Goal: Task Accomplishment & Management: Manage account settings

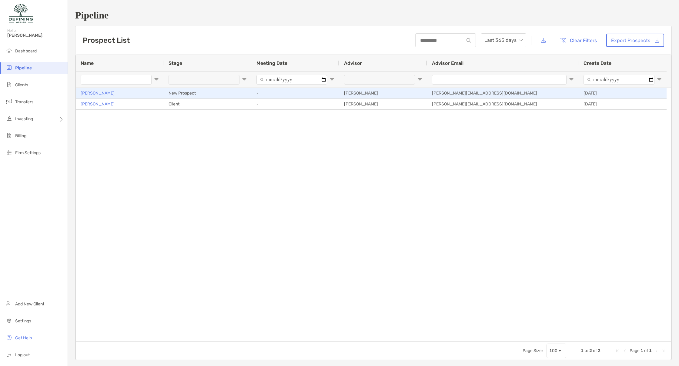
click at [106, 94] on p "[PERSON_NAME]" at bounding box center [98, 93] width 34 height 8
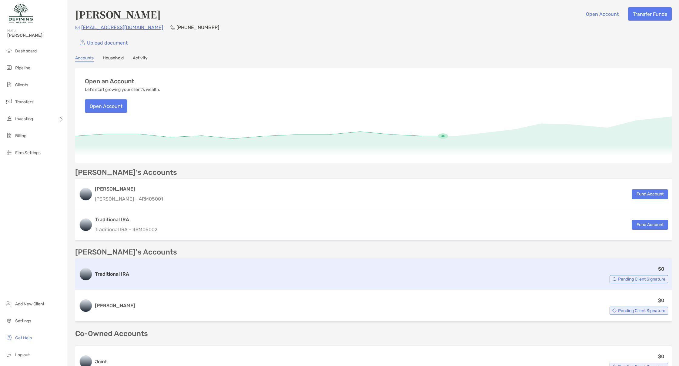
scroll to position [82, 0]
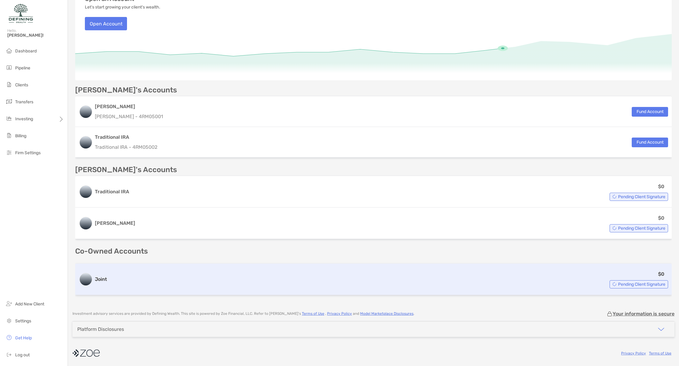
click at [461, 280] on div "$0 Pending Client Signature" at bounding box center [388, 279] width 559 height 18
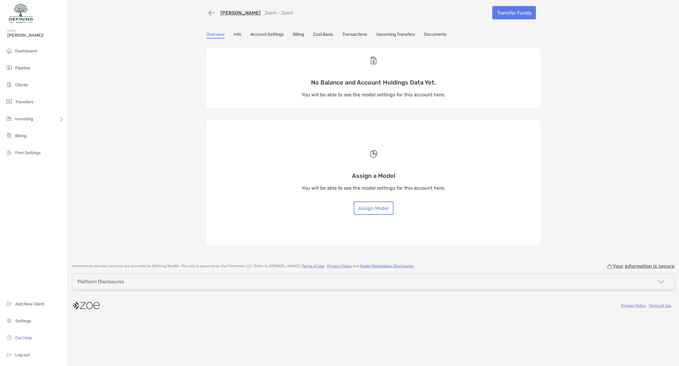
click at [239, 32] on link "Info" at bounding box center [238, 35] width 8 height 7
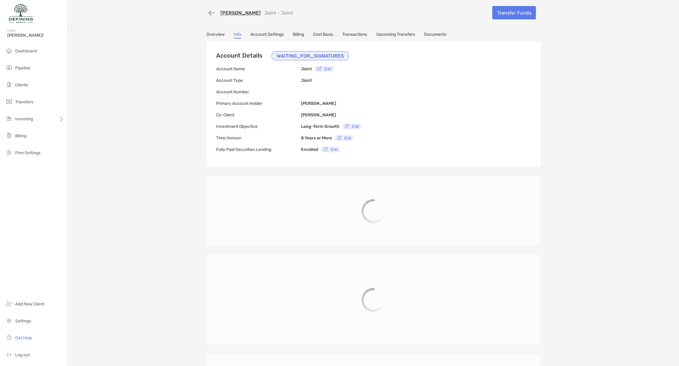
type input "**********"
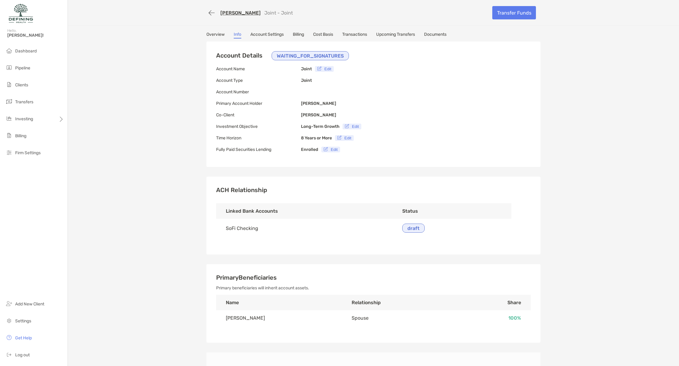
type input "**********"
click at [301, 56] on p "WAITING_FOR_SIGNATURES" at bounding box center [310, 56] width 67 height 8
click at [33, 49] on span "Dashboard" at bounding box center [26, 50] width 22 height 5
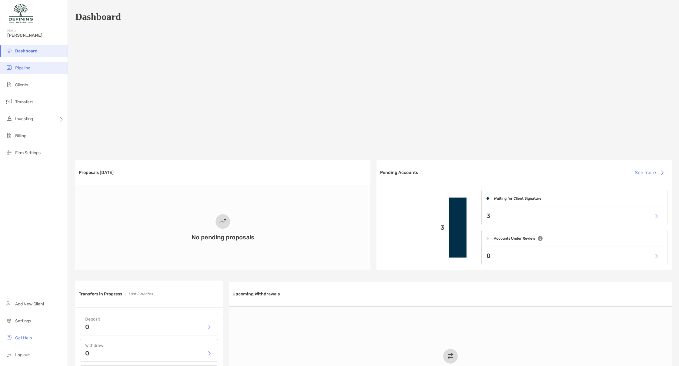
click at [49, 70] on li "Pipeline" at bounding box center [34, 68] width 68 height 12
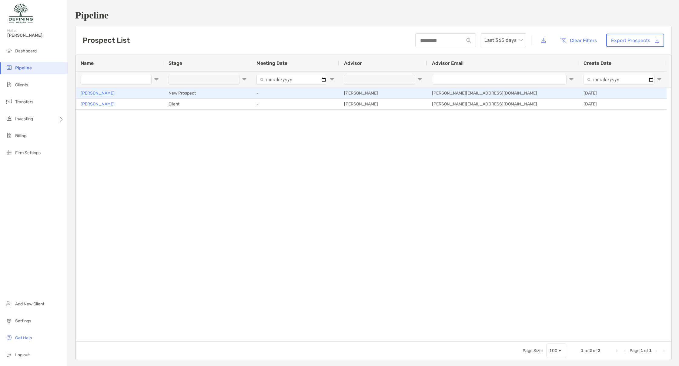
click at [309, 97] on div "-" at bounding box center [296, 93] width 88 height 11
click at [176, 98] on div "New Prospect" at bounding box center [208, 93] width 88 height 11
click at [147, 94] on div "[PERSON_NAME]" at bounding box center [120, 93] width 78 height 10
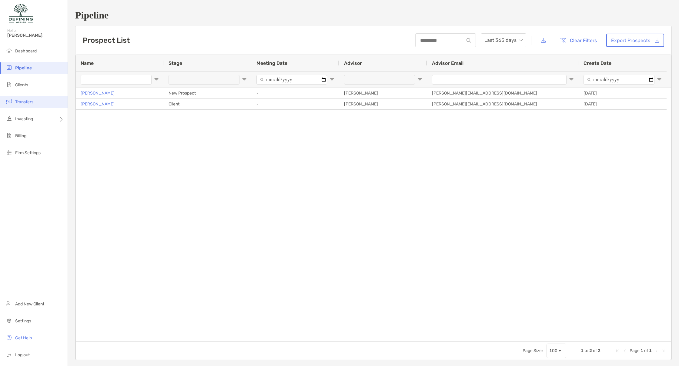
click at [25, 100] on span "Transfers" at bounding box center [24, 101] width 18 height 5
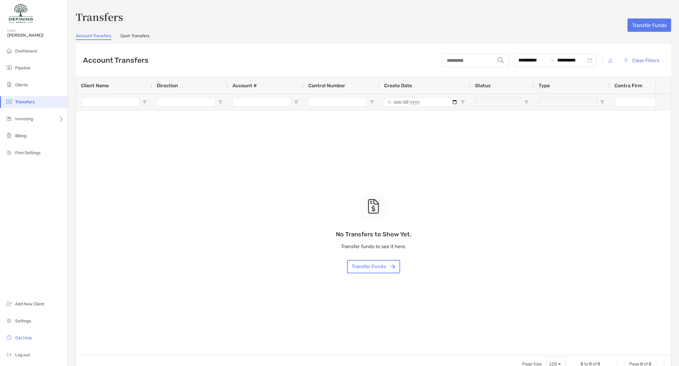
click at [136, 38] on link "Cash Transfers" at bounding box center [134, 36] width 29 height 7
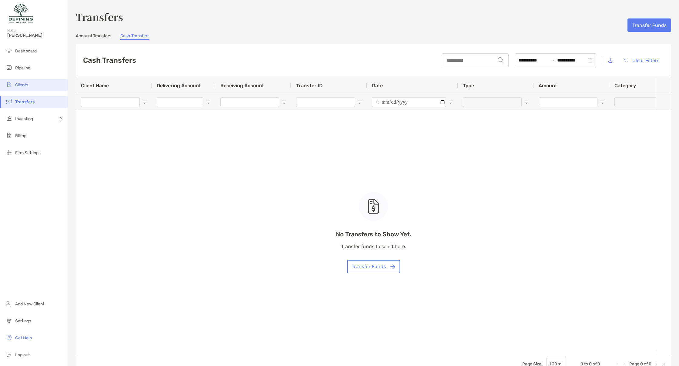
click at [44, 90] on li "Clients" at bounding box center [34, 85] width 68 height 12
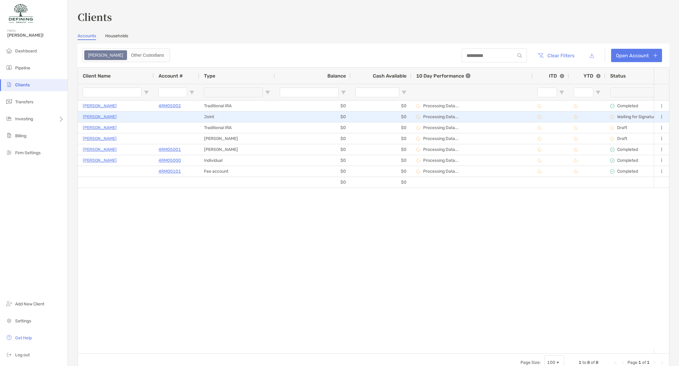
click at [619, 118] on p "Waiting for Signatures" at bounding box center [638, 116] width 42 height 5
click at [622, 117] on p "Waiting for Signatures" at bounding box center [638, 116] width 42 height 5
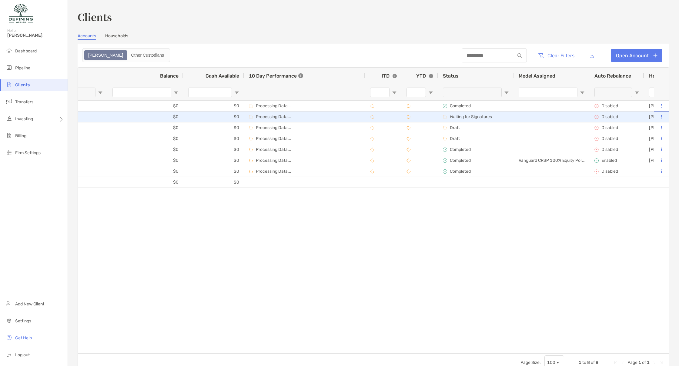
click at [659, 118] on button at bounding box center [661, 117] width 5 height 6
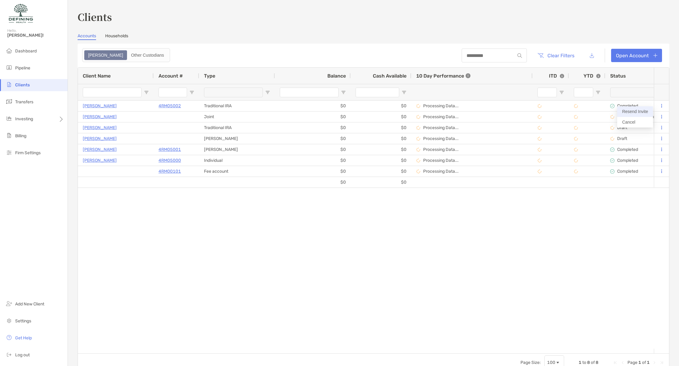
click at [643, 110] on button "Resend Invite" at bounding box center [635, 111] width 36 height 11
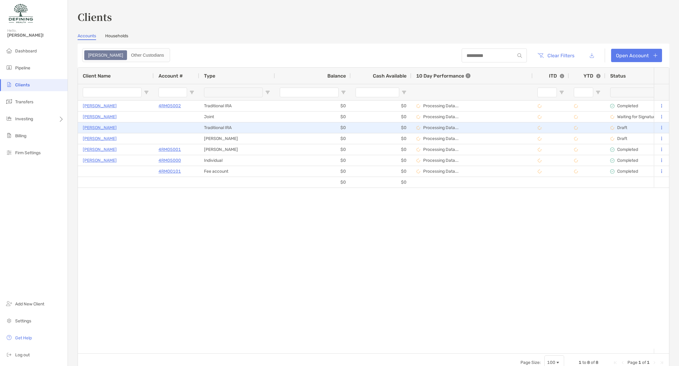
click at [659, 132] on div at bounding box center [661, 128] width 5 height 10
click at [659, 127] on button at bounding box center [661, 128] width 5 height 6
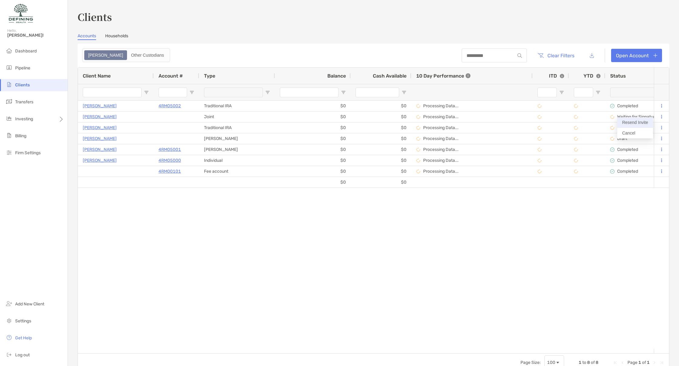
click at [649, 121] on button "Resend Invite" at bounding box center [635, 122] width 36 height 11
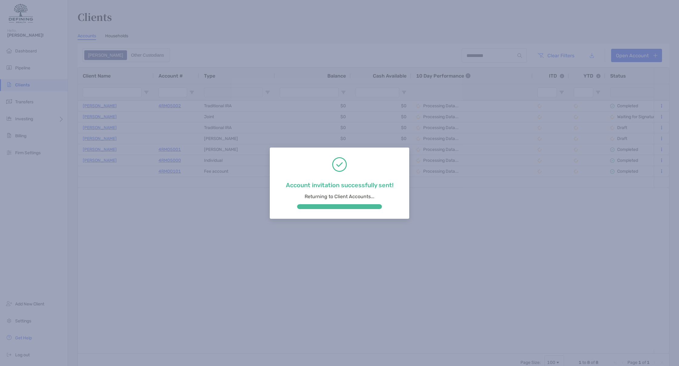
click at [237, 135] on div "Account invitation successfully sent! Returning to Client Accounts..." at bounding box center [339, 183] width 679 height 366
click at [101, 128] on div "Account invitation successfully sent! Returning to Client Accounts..." at bounding box center [339, 183] width 679 height 366
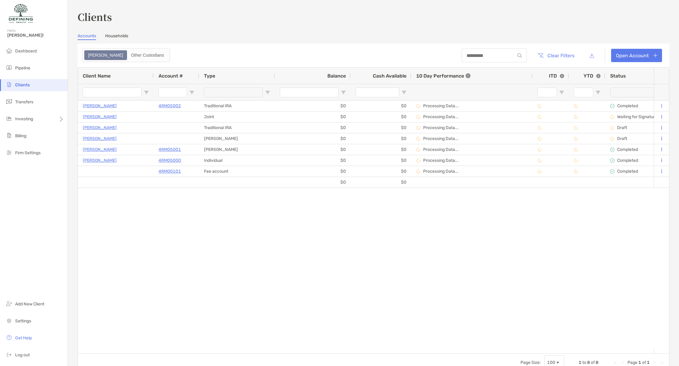
click at [101, 128] on p "[PERSON_NAME]" at bounding box center [100, 128] width 34 height 8
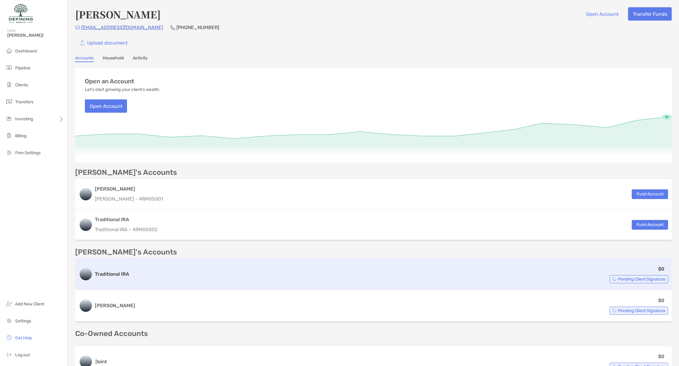
click at [618, 281] on span "Pending Client Signature" at bounding box center [641, 279] width 47 height 3
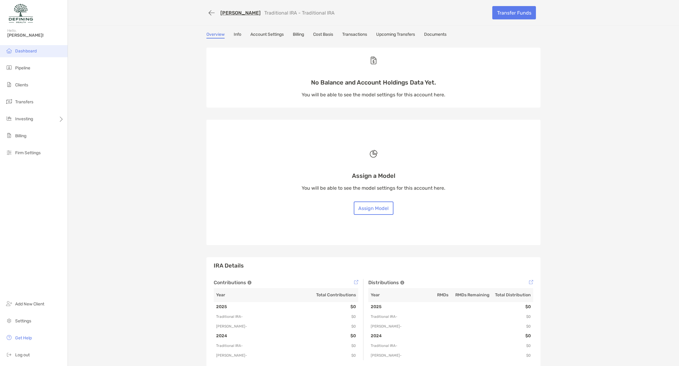
click at [32, 52] on span "Dashboard" at bounding box center [26, 50] width 22 height 5
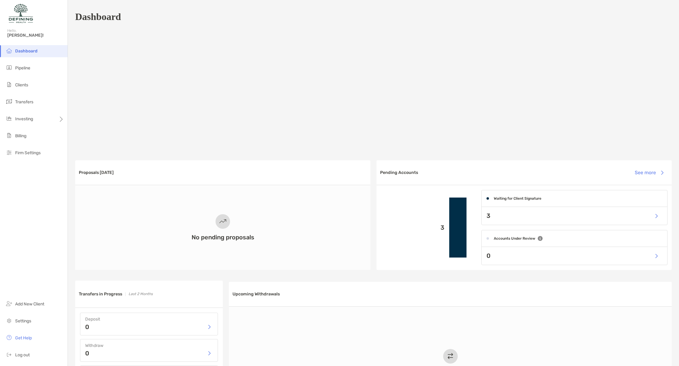
scroll to position [1, 0]
click at [511, 217] on div "3" at bounding box center [574, 215] width 185 height 18
click at [517, 203] on div "Waiting for Client Signature" at bounding box center [513, 197] width 62 height 16
click at [655, 216] on button "button" at bounding box center [656, 214] width 12 height 13
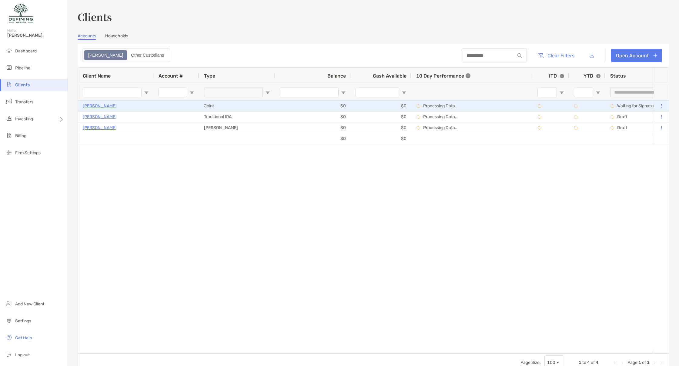
click at [159, 109] on div at bounding box center [176, 106] width 45 height 11
click at [211, 108] on div "Joint" at bounding box center [237, 106] width 76 height 11
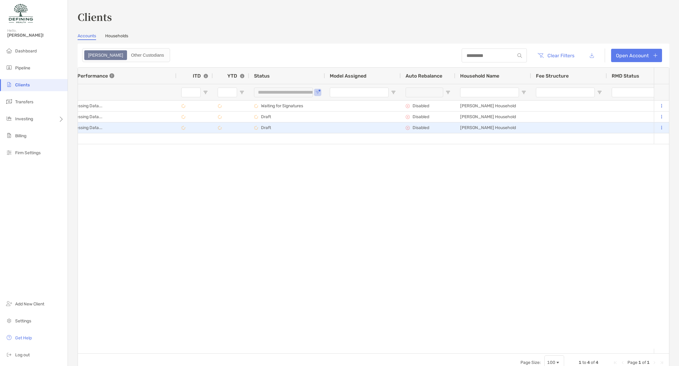
scroll to position [0, 458]
